Goal: Task Accomplishment & Management: Manage account settings

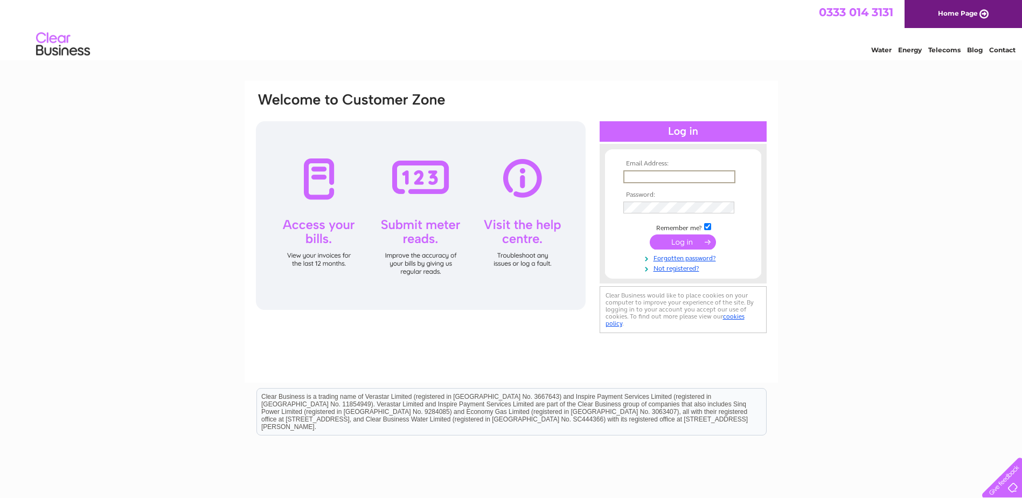
drag, startPoint x: 639, startPoint y: 177, endPoint x: 633, endPoint y: 177, distance: 6.5
click at [633, 177] on input "text" at bounding box center [679, 176] width 112 height 13
type input "linda@chluk.com"
click at [701, 239] on input "submit" at bounding box center [682, 240] width 66 height 15
click at [660, 179] on input "linda@chluk.com" at bounding box center [679, 176] width 112 height 13
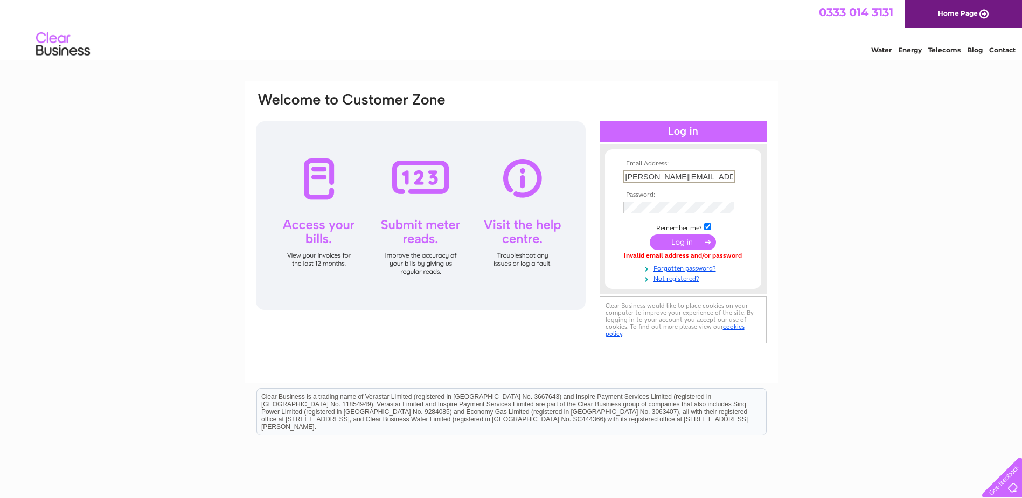
type input "linda@chl.uk.com"
click at [700, 240] on input "submit" at bounding box center [682, 241] width 66 height 15
click at [979, 13] on link "Home Page" at bounding box center [962, 14] width 117 height 28
click at [660, 177] on input "linda@chl.uk.com" at bounding box center [678, 176] width 111 height 12
type input "linda@chluk.com"
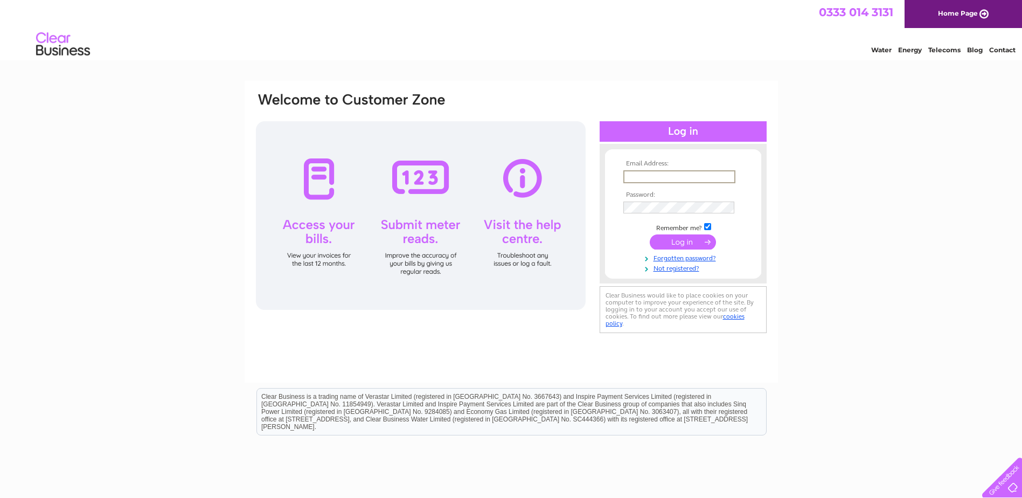
paste input "linda@chl.uk.com"
type input "linda@chl.uk.com"
click at [694, 246] on input "submit" at bounding box center [682, 241] width 66 height 15
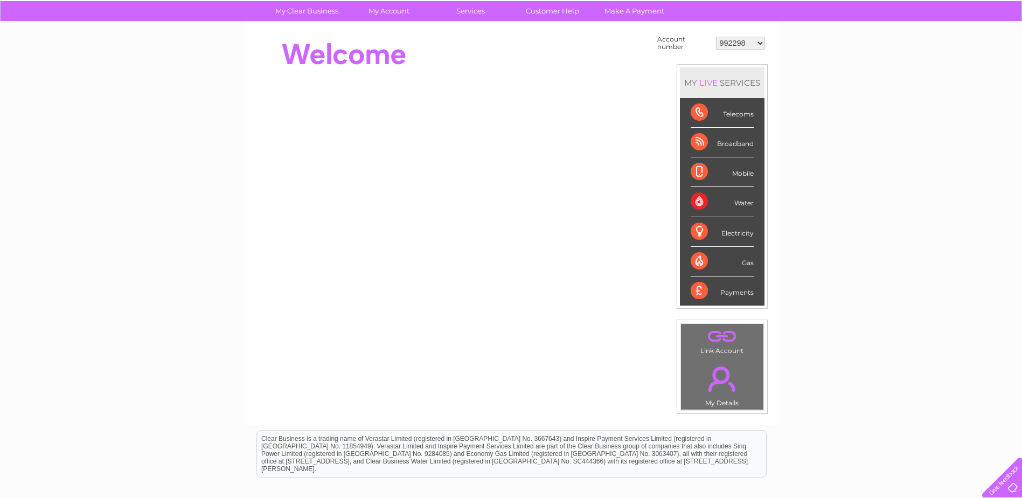
scroll to position [54, 0]
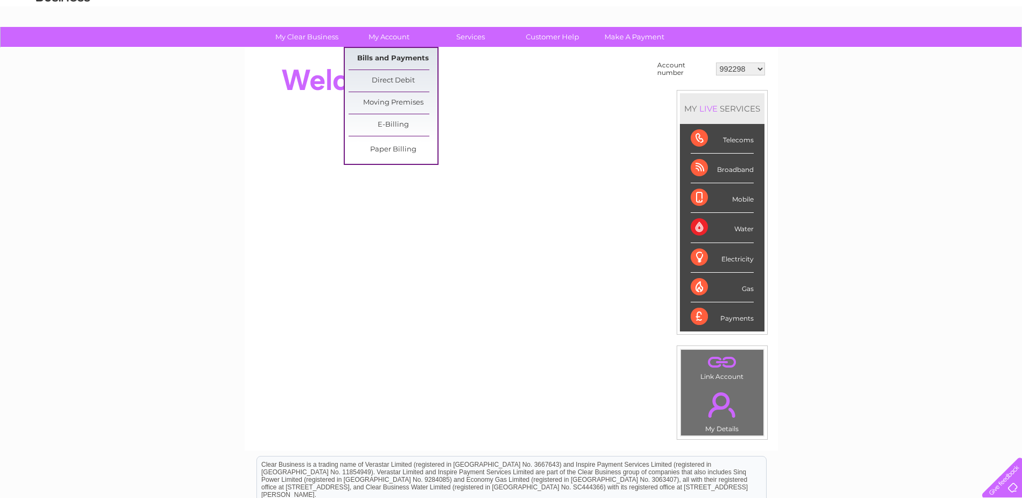
click at [394, 53] on link "Bills and Payments" at bounding box center [392, 59] width 89 height 22
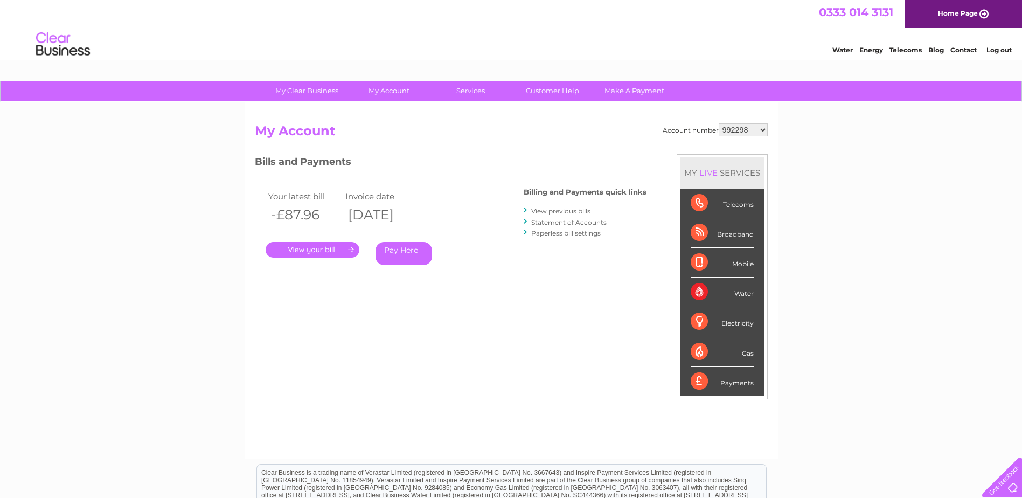
click at [324, 253] on link "." at bounding box center [312, 250] width 94 height 16
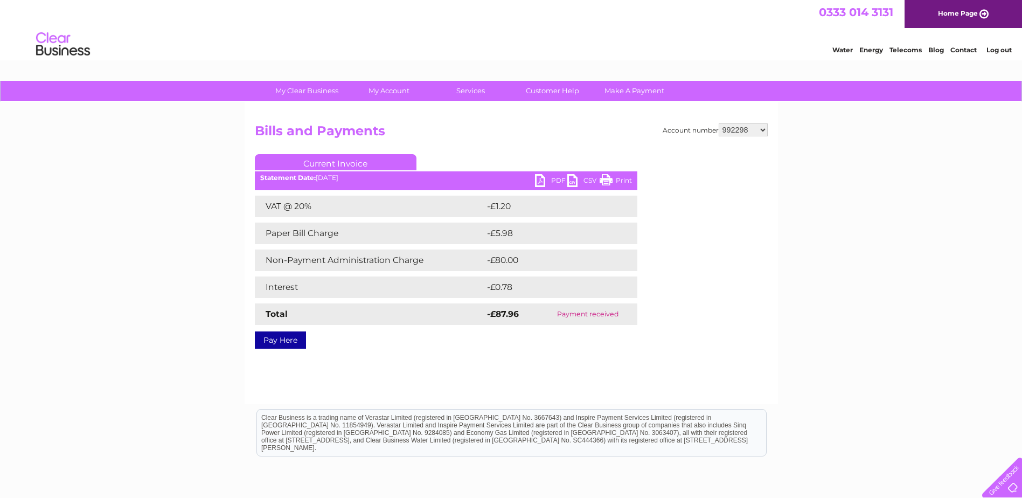
click at [554, 176] on link "PDF" at bounding box center [551, 182] width 32 height 16
